Goal: Transaction & Acquisition: Purchase product/service

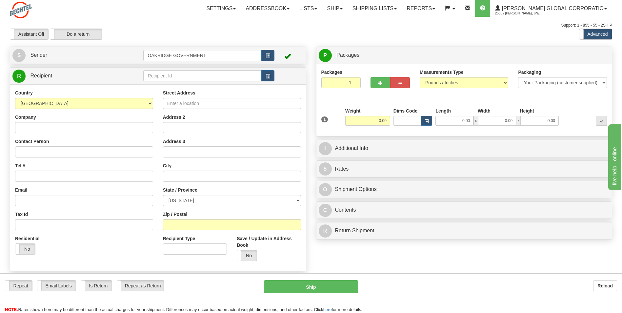
click at [343, 35] on div "Assistant On Assistant Off Do a return Do a return Previous Next Standard Advan…" at bounding box center [311, 34] width 612 height 11
click at [392, 261] on div "Create a label for the return Create Pickup Without Label S" at bounding box center [311, 181] width 612 height 269
click at [322, 33] on div "Assistant On Assistant Off Do a return Do a return Previous Next Standard Advan…" at bounding box center [311, 34] width 612 height 11
click at [191, 106] on input "Street Address" at bounding box center [232, 103] width 138 height 11
type input "214 Pelham Davis Circle"
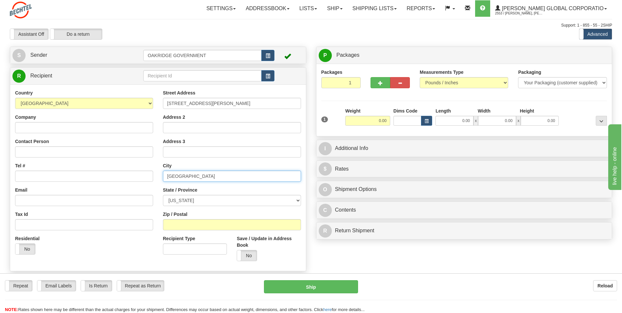
type input "Greenville"
select select "SC"
type input "29615"
click at [27, 114] on label "Company" at bounding box center [25, 117] width 21 height 7
click at [27, 122] on input "Company" at bounding box center [84, 127] width 138 height 11
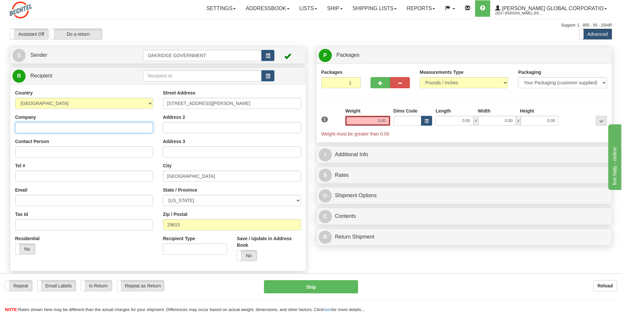
click at [29, 124] on input "Company" at bounding box center [84, 127] width 138 height 11
click at [93, 120] on div "Company" at bounding box center [84, 123] width 138 height 19
click at [75, 130] on input "Company" at bounding box center [84, 127] width 138 height 11
type input "Applied Technical Services"
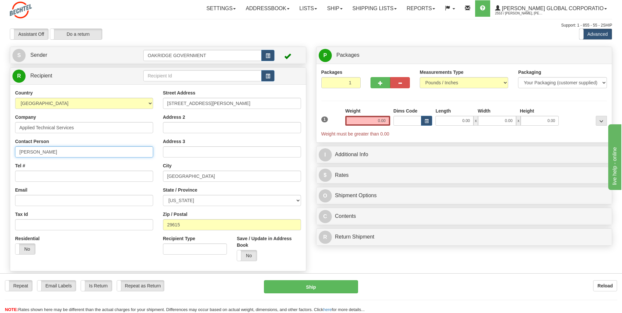
type input "Markus Poteat"
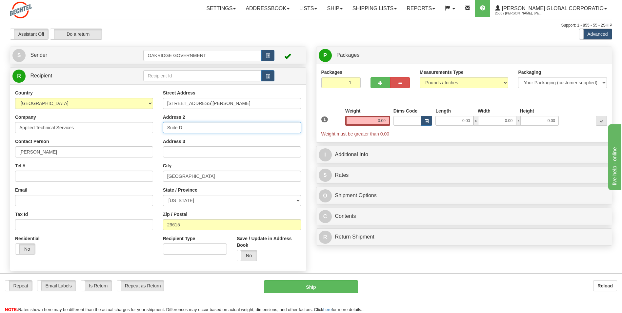
click at [208, 124] on input "Suite D" at bounding box center [232, 127] width 138 height 11
type input "S"
click at [74, 180] on input "Tel #" at bounding box center [84, 176] width 138 height 11
type input "8648750944"
click at [94, 188] on div "Email" at bounding box center [84, 196] width 138 height 19
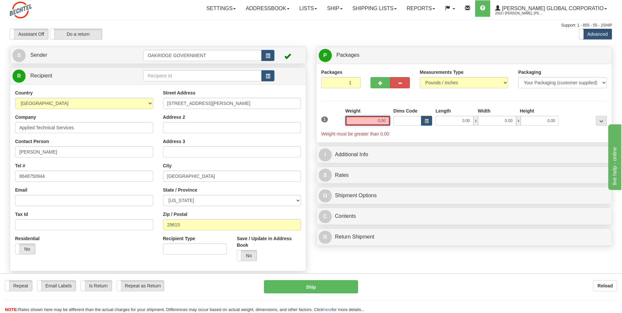
click at [383, 120] on input "0.00" at bounding box center [367, 121] width 45 height 10
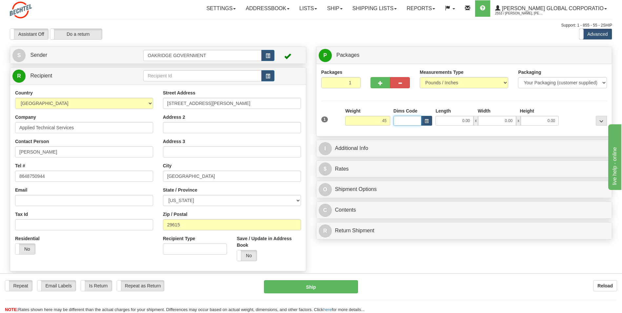
type input "45.00"
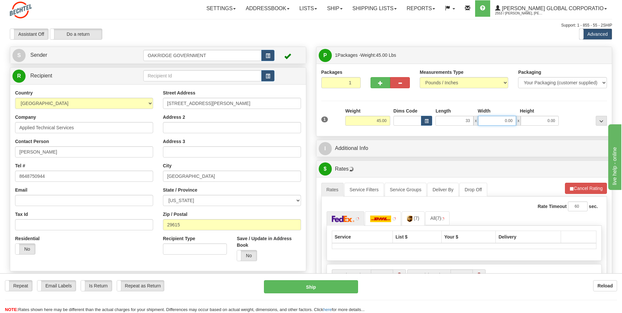
type input "33.00"
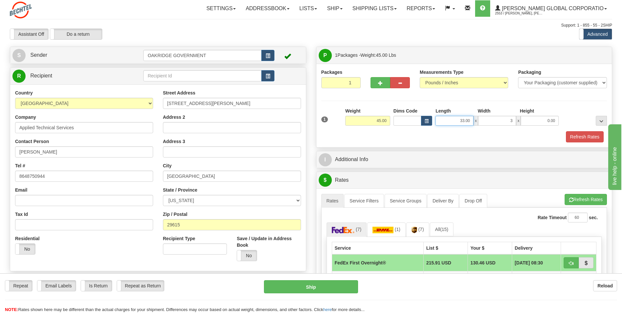
type input "3.00"
drag, startPoint x: 472, startPoint y: 120, endPoint x: 430, endPoint y: 120, distance: 42.3
click at [430, 120] on div "Dims Code Length Width Height x" at bounding box center [476, 117] width 169 height 18
type input "22.00"
type input "21.00"
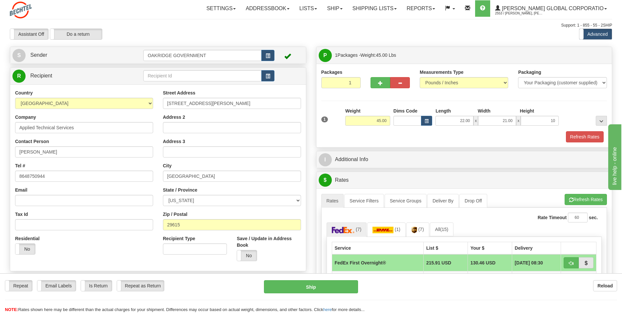
type input "10.00"
click at [415, 138] on div "Refresh Rates" at bounding box center [464, 136] width 289 height 11
click at [476, 134] on div "Refresh Rates" at bounding box center [464, 136] width 289 height 11
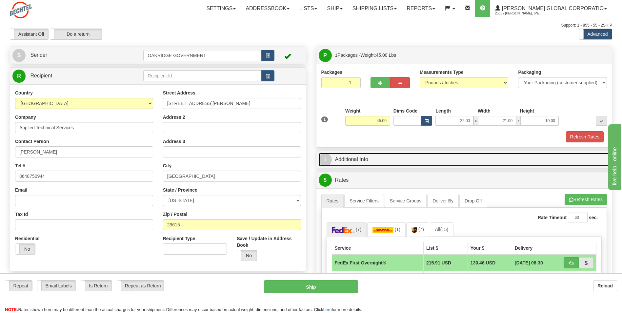
click at [363, 157] on link "I Additional Info" at bounding box center [464, 159] width 291 height 13
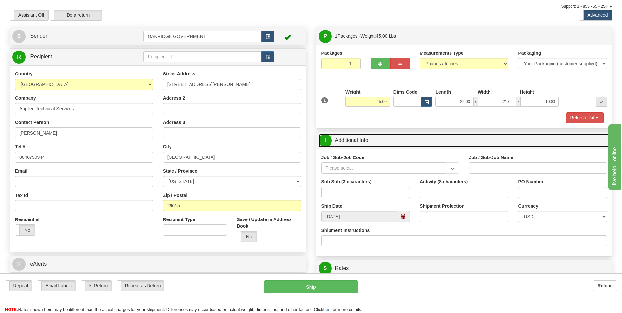
scroll to position [33, 0]
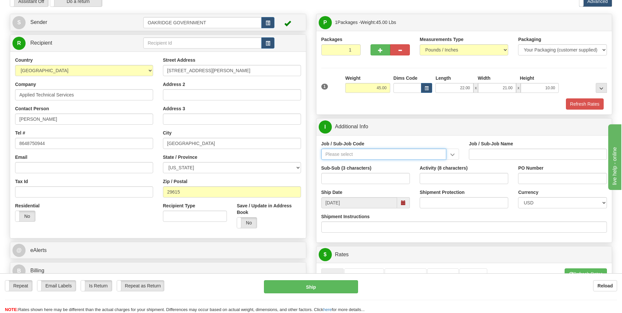
click at [335, 151] on input "Job / Sub-Job Code" at bounding box center [383, 154] width 125 height 11
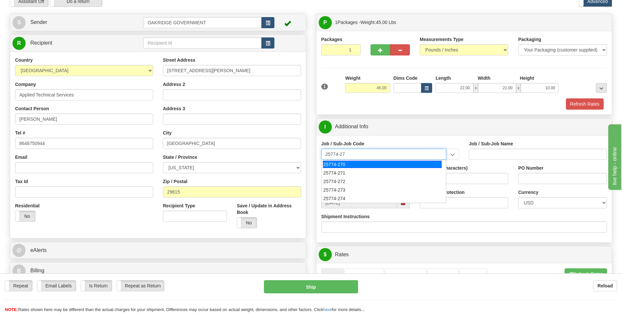
type input "25774-273"
click at [382, 165] on div "25774-273" at bounding box center [382, 164] width 119 height 7
type input "UPF - BNI ODCS NON-TAXABLE PER TN TAX CODE"
type input "25774-273"
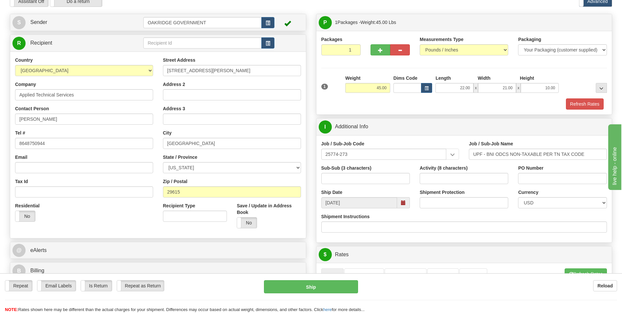
click at [402, 204] on span at bounding box center [403, 202] width 5 height 5
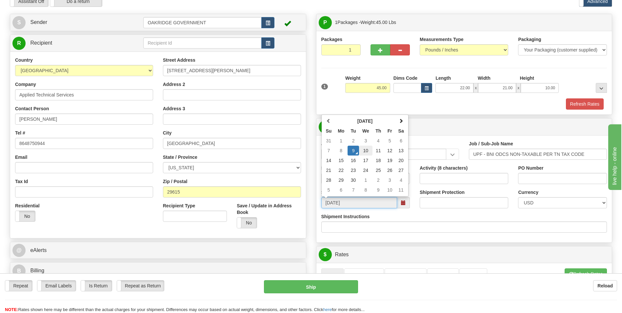
click at [364, 149] on td "10" at bounding box center [365, 151] width 13 height 10
type input "09/10/2025"
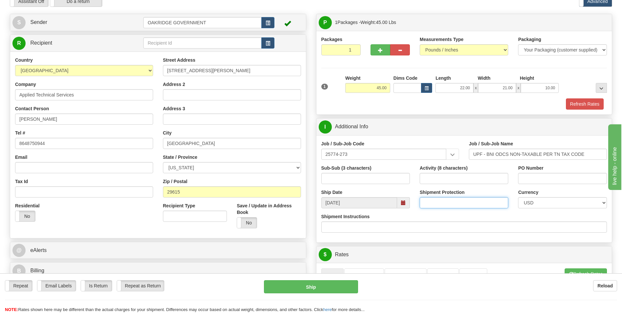
click at [451, 200] on input "Shipment Protection" at bounding box center [464, 202] width 89 height 11
type input "7500"
click at [463, 214] on div "Shipment Instructions" at bounding box center [464, 222] width 286 height 19
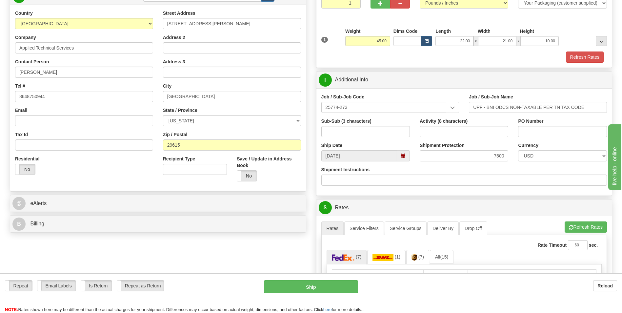
scroll to position [98, 0]
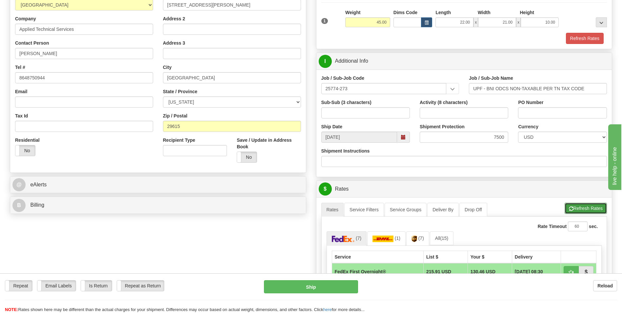
click at [577, 210] on button "Refresh Rates" at bounding box center [586, 208] width 42 height 11
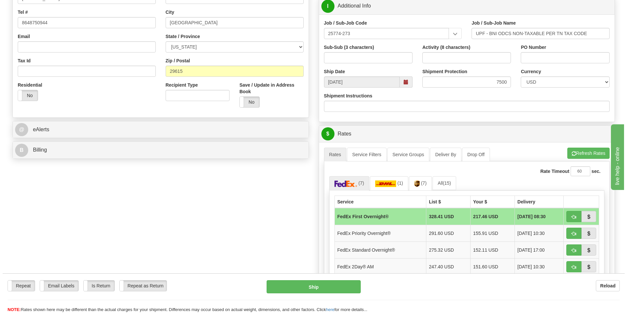
scroll to position [164, 0]
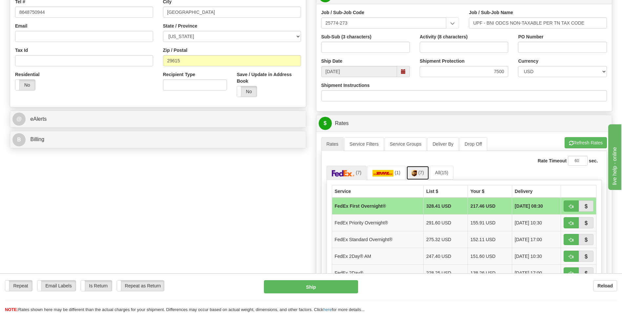
click at [418, 176] on link "(7)" at bounding box center [417, 173] width 23 height 14
click at [570, 223] on span "button" at bounding box center [571, 223] width 5 height 4
type input "01"
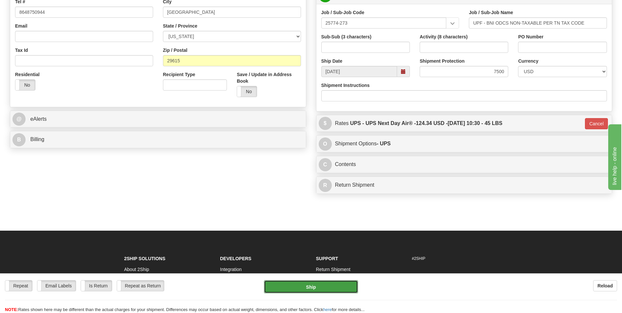
click at [331, 286] on button "Ship" at bounding box center [311, 286] width 94 height 13
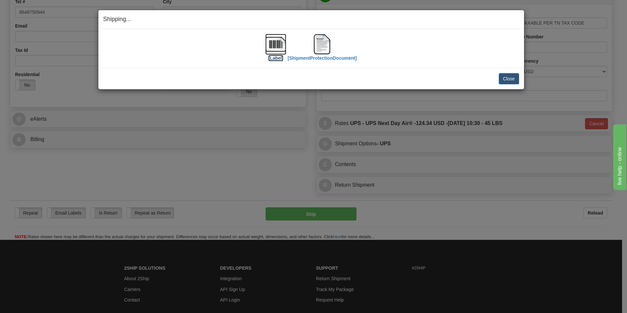
click at [274, 53] on img at bounding box center [275, 44] width 21 height 21
click at [322, 47] on img at bounding box center [322, 44] width 21 height 21
click at [232, 212] on div "Shipping... Your SHIPMENT will EXPIRE in [Label] [ShipmentProtectionDocument] I…" at bounding box center [313, 156] width 627 height 313
click at [503, 80] on button "Close" at bounding box center [509, 78] width 20 height 11
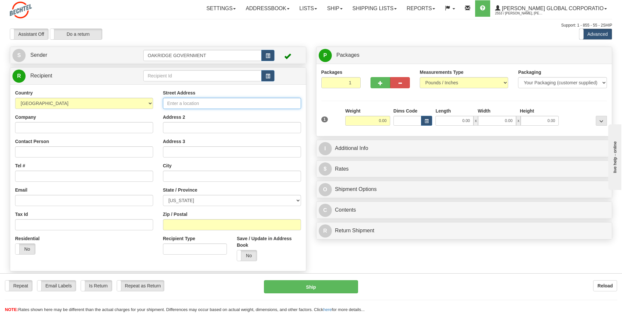
click at [190, 105] on input "Street Address" at bounding box center [232, 103] width 138 height 11
type input "[STREET_ADDRESS]"
type input "[PERSON_NAME] Air Force Base"
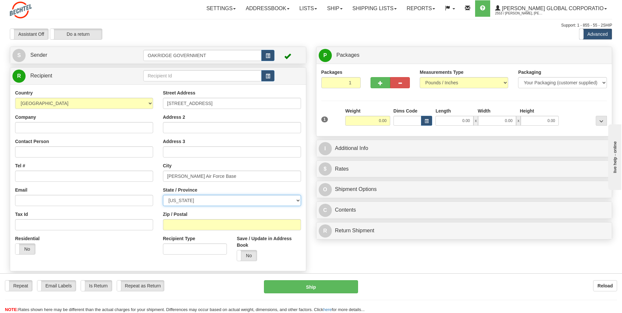
click at [173, 201] on select "[US_STATE] [US_STATE] [US_STATE] [US_STATE] Armed Forces America Armed Forces E…" at bounding box center [232, 200] width 138 height 11
select select "TN"
click at [163, 195] on select "[US_STATE] [US_STATE] [US_STATE] [US_STATE] Armed Forces America Armed Forces E…" at bounding box center [232, 200] width 138 height 11
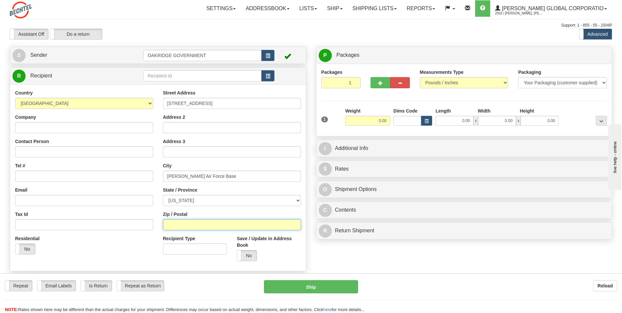
click at [174, 224] on input "Zip / Postal" at bounding box center [232, 224] width 138 height 11
type input "37389"
click at [162, 209] on div "Street Address 710 Fourth Street Address 2 Address 3 City Arnold Air Force Base…" at bounding box center [232, 178] width 148 height 176
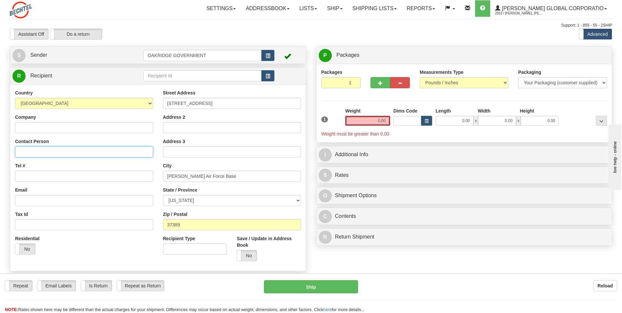
click at [20, 152] on input "Contact Person" at bounding box center [84, 151] width 138 height 11
type input "[PERSON_NAME]"
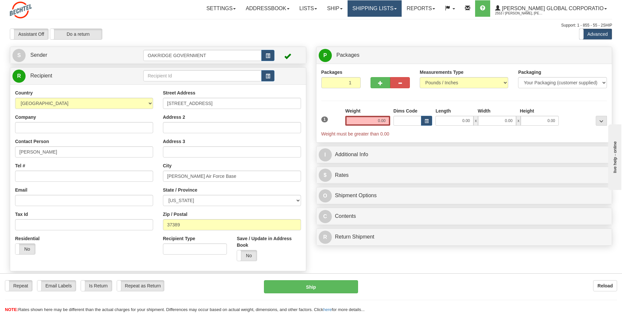
click at [381, 11] on link "Shipping lists" at bounding box center [375, 8] width 54 height 16
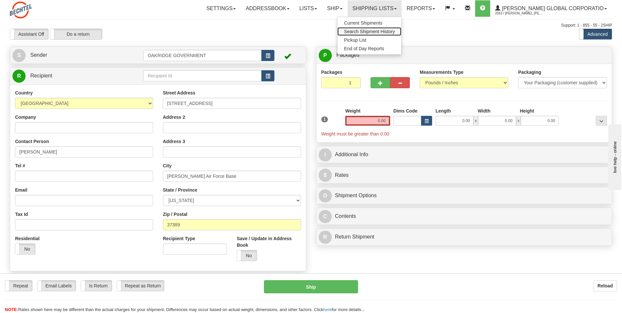
click at [373, 28] on link "Search Shipment History" at bounding box center [369, 31] width 64 height 9
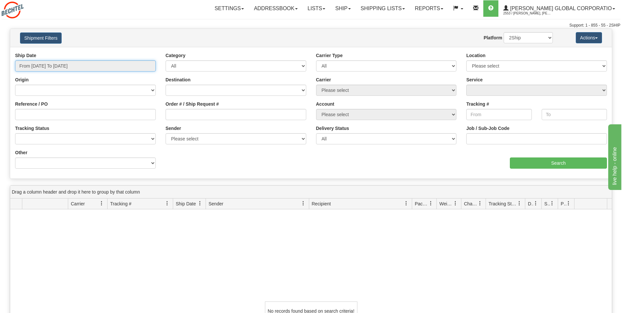
click at [87, 64] on input "From 09/08/2025 To 09/09/2025" at bounding box center [85, 65] width 141 height 11
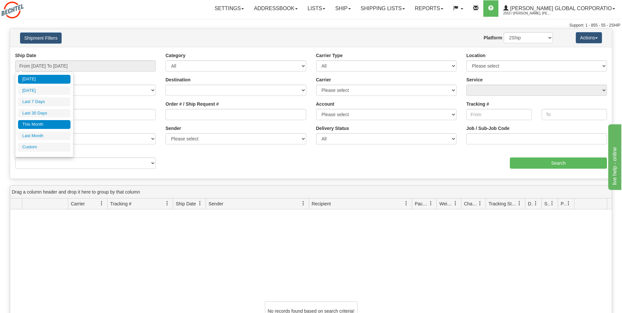
click at [40, 123] on li "This Month" at bounding box center [44, 124] width 52 height 9
type input "From 09/01/2025 To 09/30/2025"
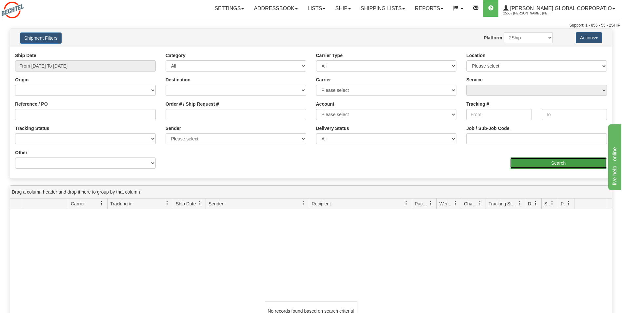
click at [555, 166] on input "Search" at bounding box center [558, 162] width 97 height 11
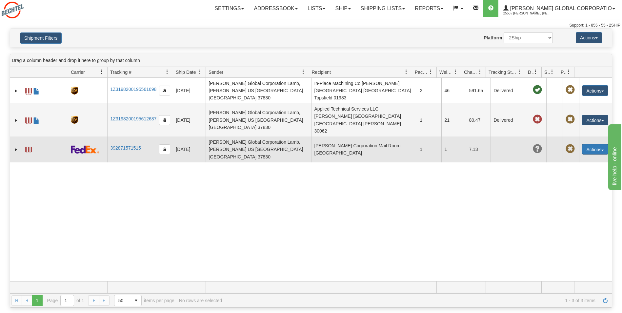
click at [593, 144] on button "Actions" at bounding box center [595, 149] width 26 height 10
click at [568, 157] on link "Repeat" at bounding box center [581, 161] width 52 height 9
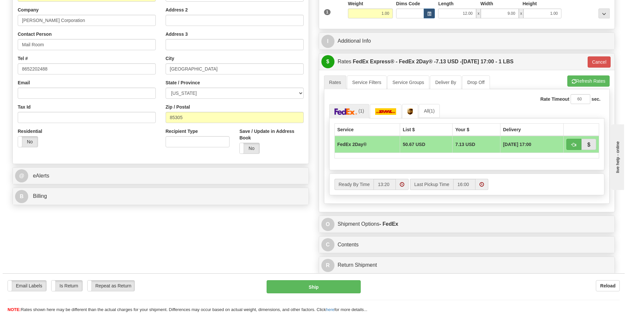
scroll to position [131, 0]
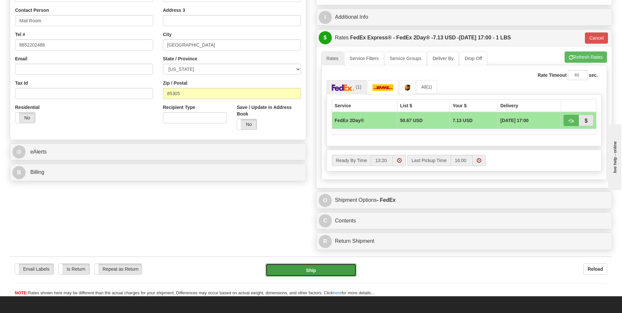
click at [307, 268] on button "Ship" at bounding box center [311, 269] width 91 height 13
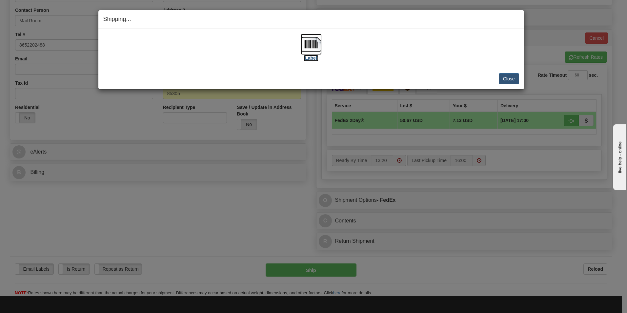
click at [312, 60] on label "[Label]" at bounding box center [311, 58] width 15 height 7
click at [502, 76] on button "Close" at bounding box center [509, 78] width 20 height 11
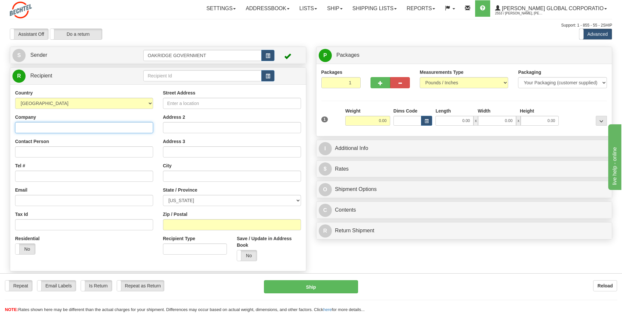
click at [49, 126] on input "Company" at bounding box center [84, 127] width 138 height 11
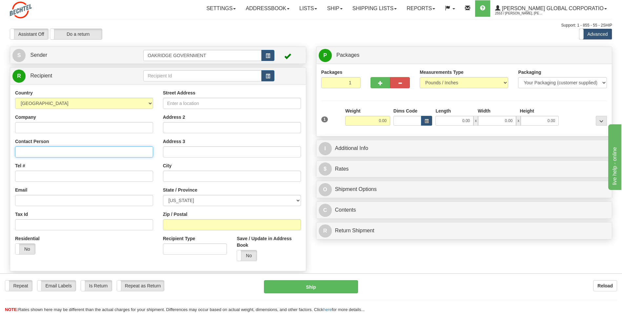
click at [32, 146] on input "Contact Person" at bounding box center [84, 151] width 138 height 11
type input "[PERSON_NAME]"
click at [185, 103] on input "Street Address" at bounding box center [232, 103] width 138 height 11
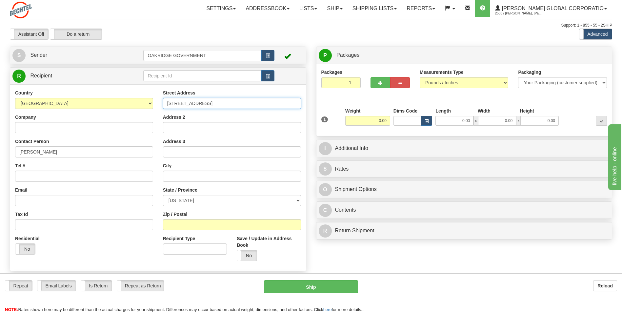
type input "[STREET_ADDRESS]"
type input "[PERSON_NAME] Air Force Base"
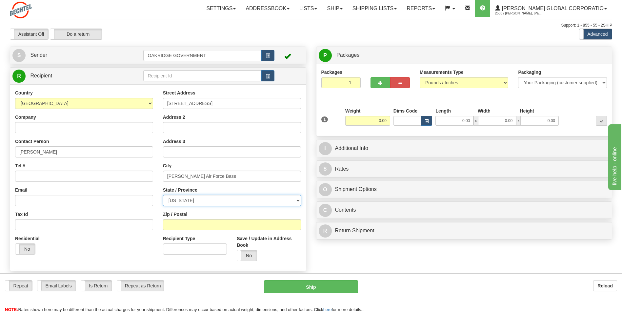
select select "TN"
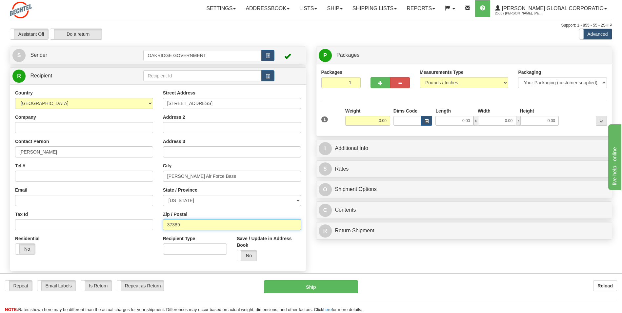
type input "37389"
click at [356, 121] on input "0.00" at bounding box center [367, 121] width 45 height 10
type input "1.00"
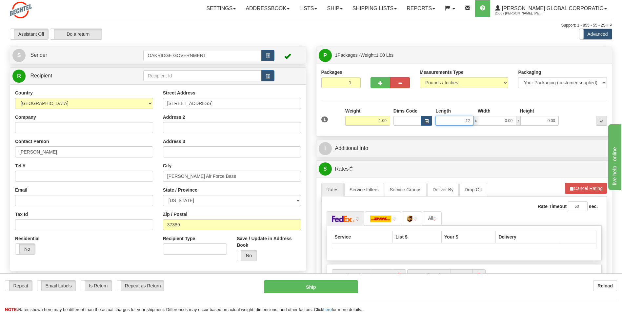
type input "12.00"
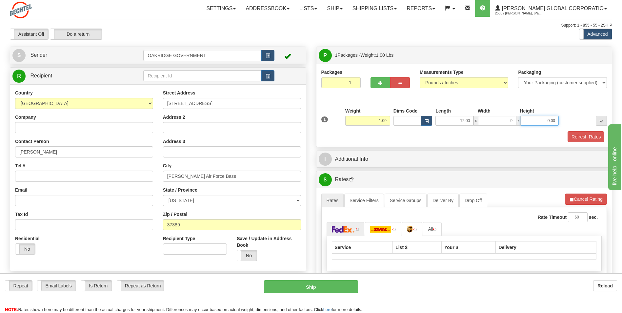
type input "9.00"
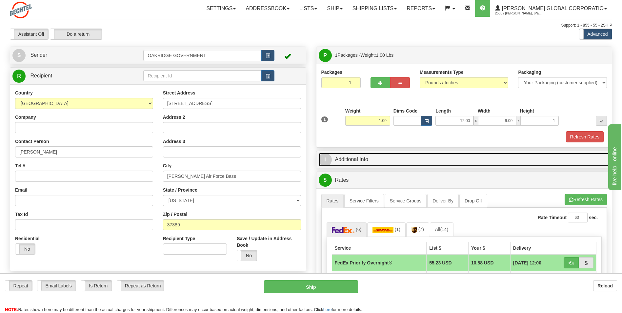
type input "1.00"
click at [362, 156] on link "I Additional Info" at bounding box center [464, 159] width 291 height 13
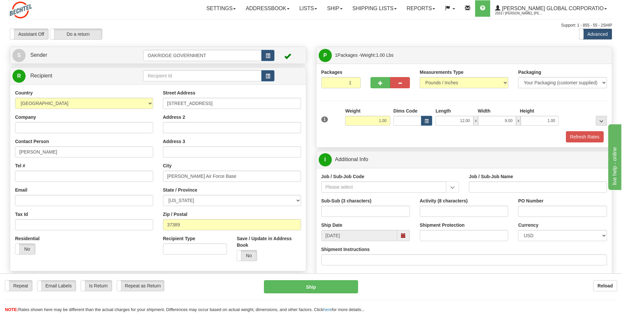
click at [339, 180] on div "Job / Sub-Job Code" at bounding box center [390, 182] width 138 height 19
click at [337, 186] on input "Job / Sub-Job Code" at bounding box center [383, 186] width 125 height 11
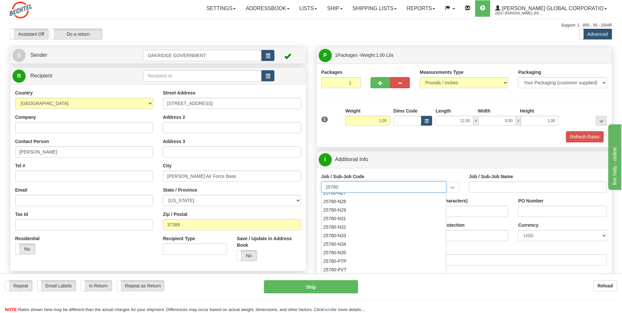
scroll to position [295, 0]
click at [348, 252] on div "25780-N35" at bounding box center [382, 251] width 119 height 7
type input "25780-N35"
type input "NAS TRANSITION & OFFSITE SUPP - CONTRACT CLOSEOUT"
type input "25780-N35"
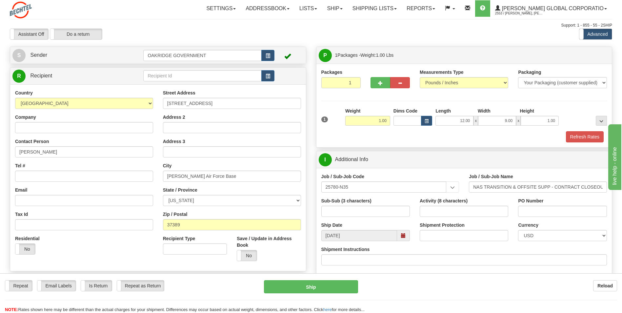
click at [398, 198] on div "Sub-Sub (3 characters)" at bounding box center [365, 206] width 89 height 19
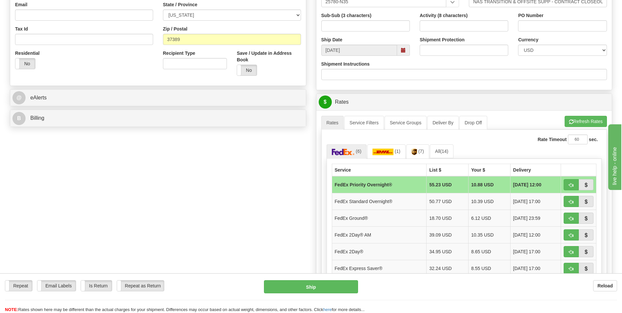
scroll to position [197, 0]
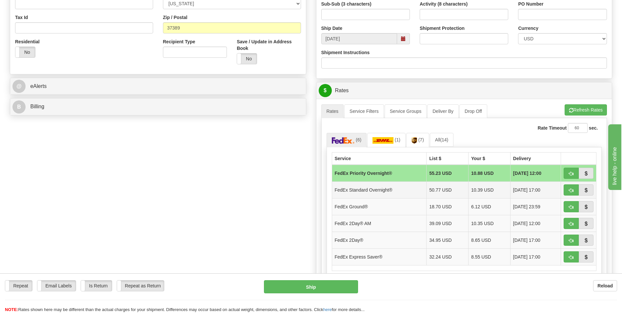
click at [379, 188] on td "FedEx Standard Overnight®" at bounding box center [379, 189] width 95 height 17
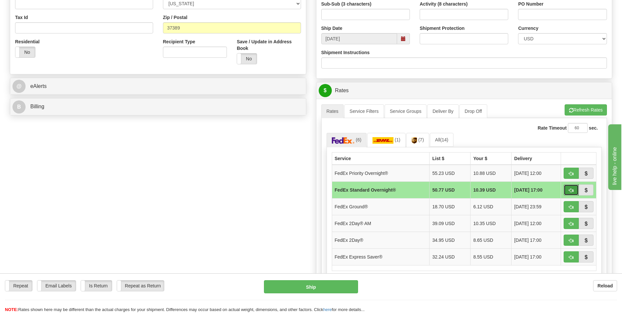
click at [569, 190] on span "button" at bounding box center [571, 190] width 5 height 4
type input "05"
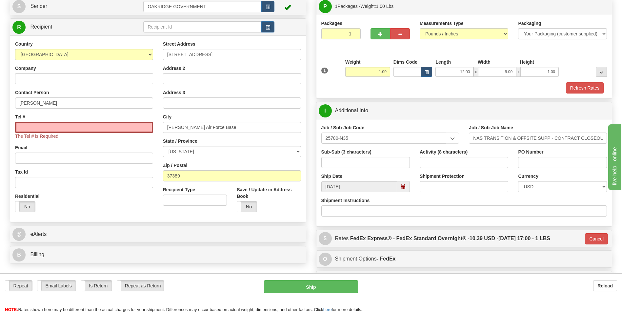
scroll to position [7, 0]
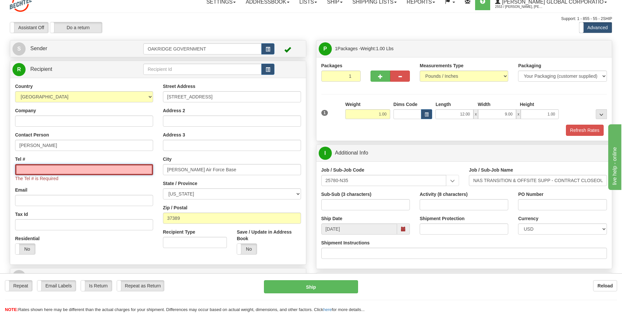
click at [52, 166] on input "Tel #" at bounding box center [84, 169] width 138 height 11
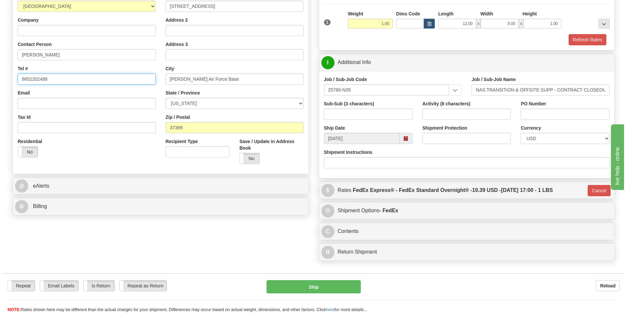
scroll to position [98, 0]
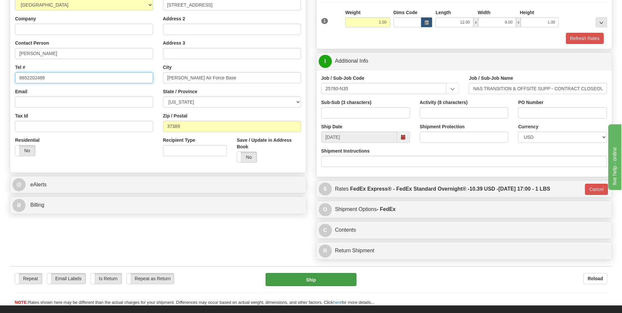
type input "8652202488"
click at [315, 280] on button "Ship" at bounding box center [311, 279] width 91 height 13
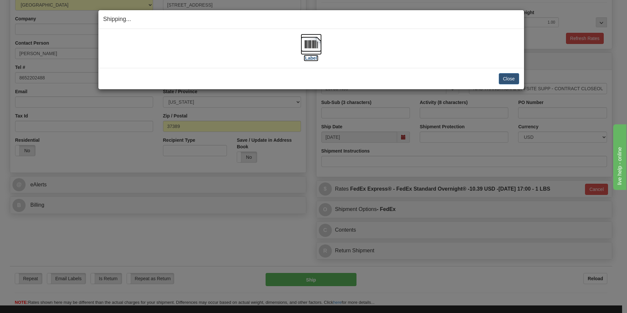
click at [313, 59] on label "[Label]" at bounding box center [311, 58] width 15 height 7
